Goal: Transaction & Acquisition: Purchase product/service

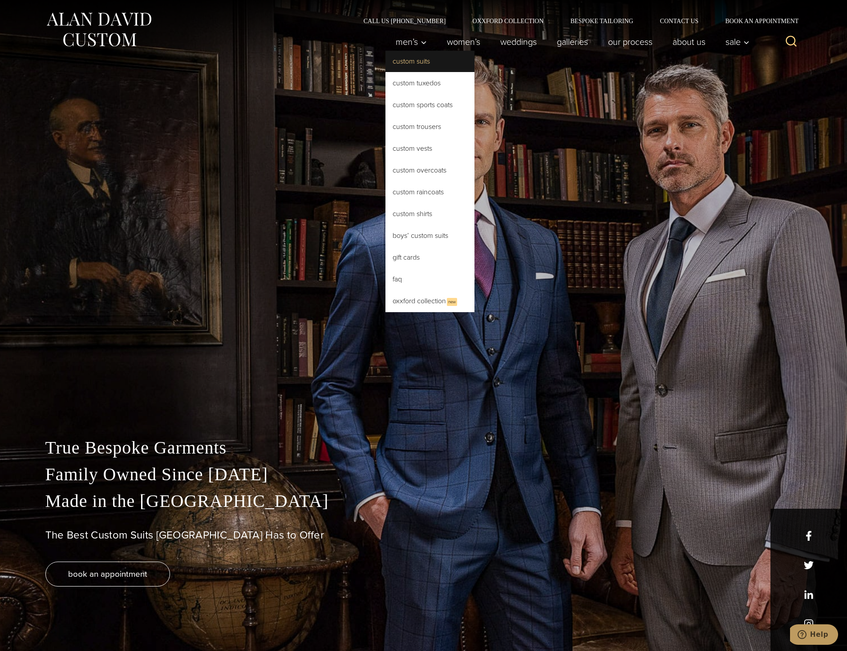
click at [413, 64] on link "Custom Suits" at bounding box center [429, 61] width 89 height 21
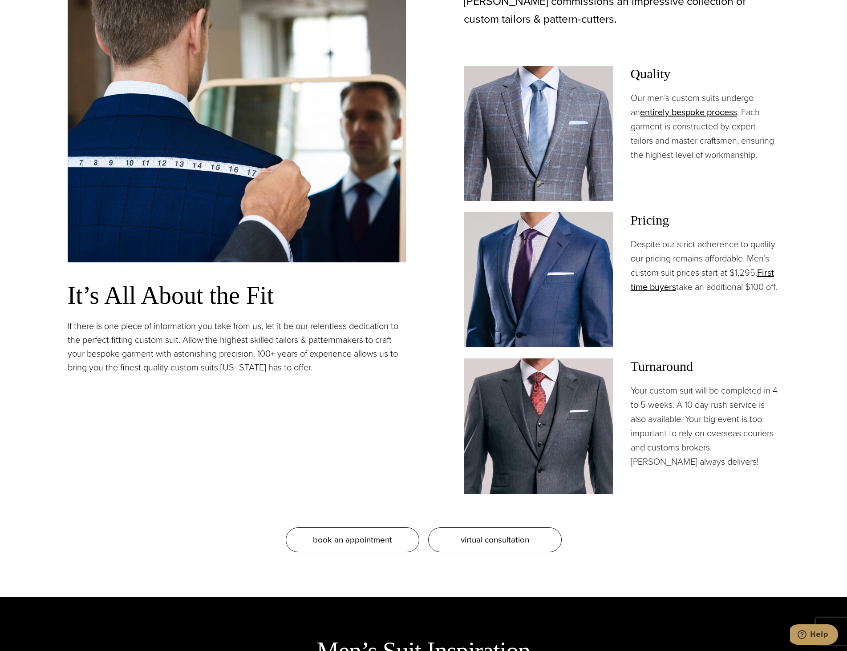
scroll to position [934, 0]
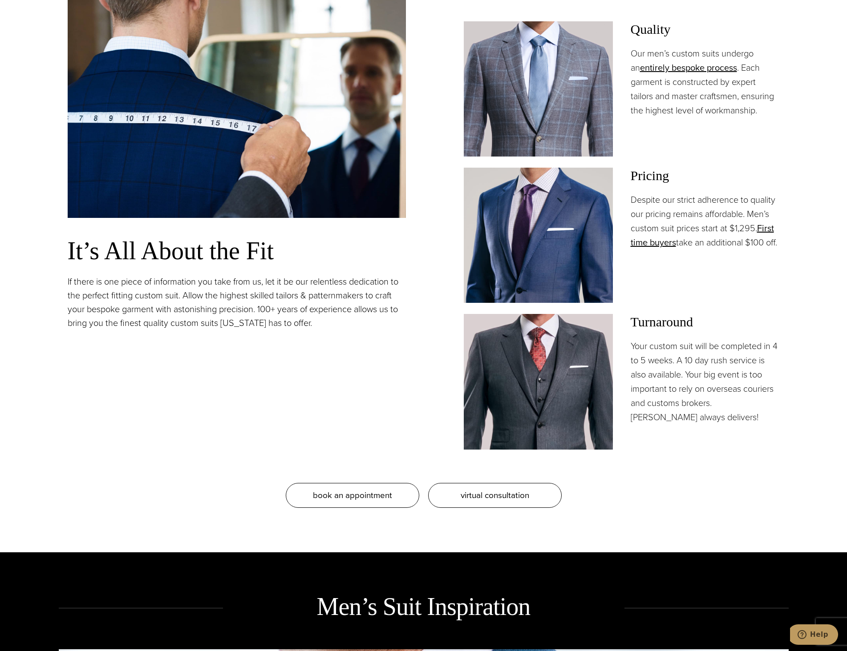
click at [732, 286] on div "Pricing Despite our strict adherence to quality our pricing remains affordable.…" at bounding box center [704, 235] width 149 height 135
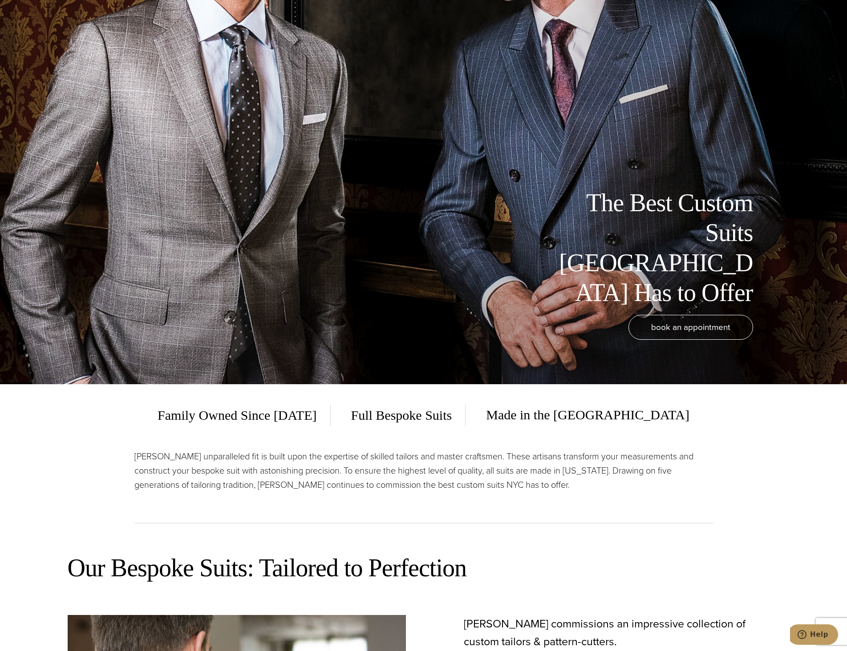
scroll to position [44, 0]
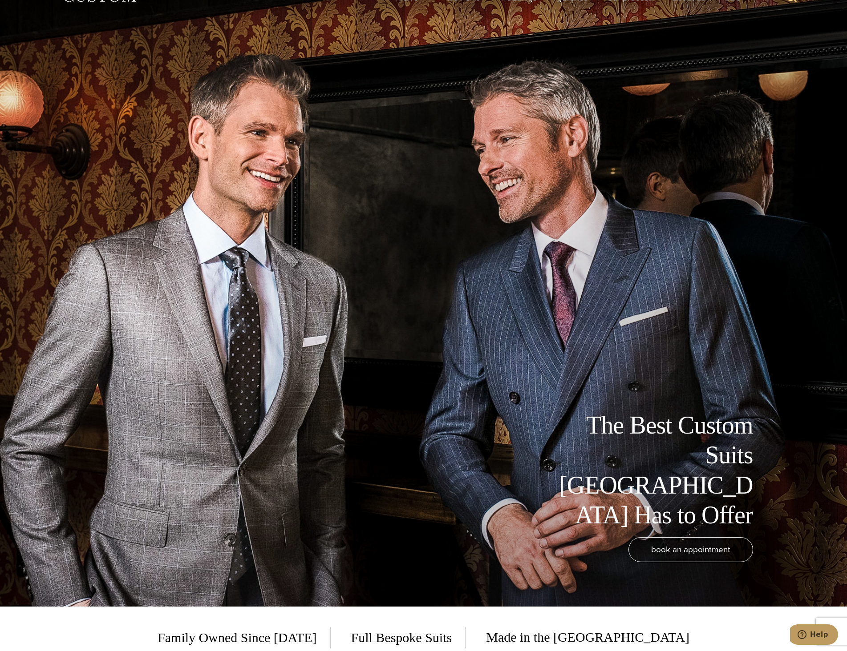
click at [398, 282] on div "The Best Custom Suits NYC Has to Offer book an appointment" at bounding box center [424, 281] width 730 height 651
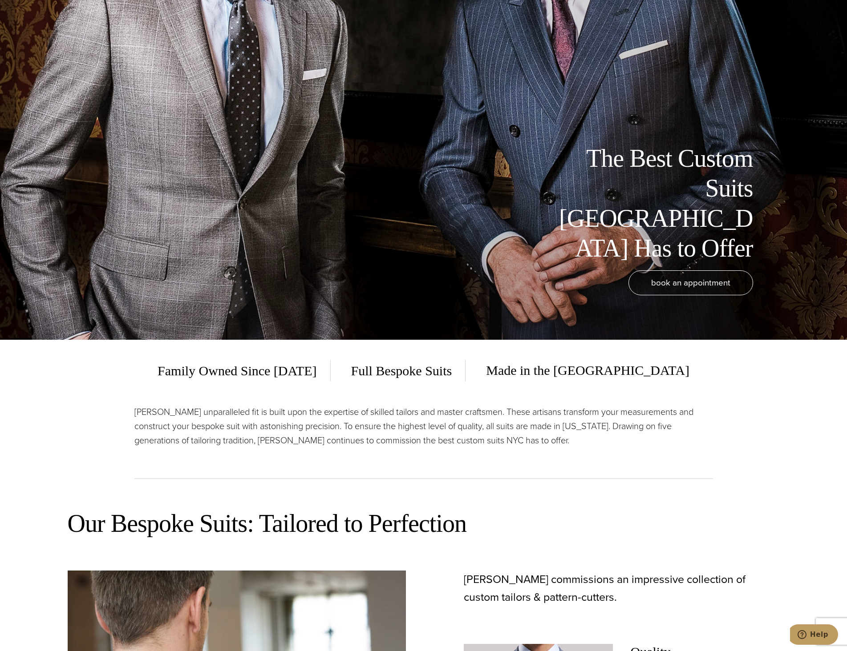
scroll to position [0, 0]
